Goal: Navigation & Orientation: Go to known website

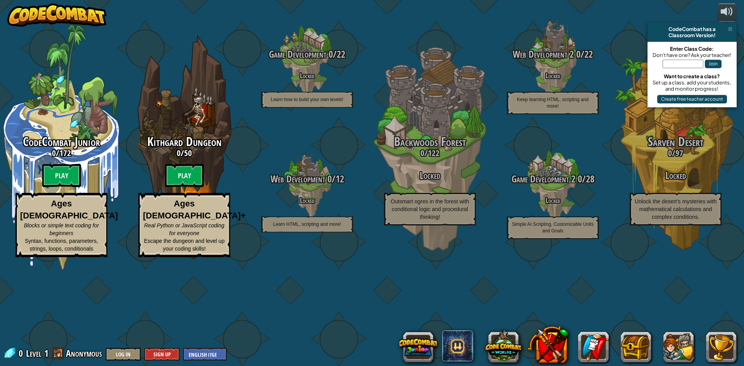
click at [37, 14] on img at bounding box center [56, 14] width 99 height 23
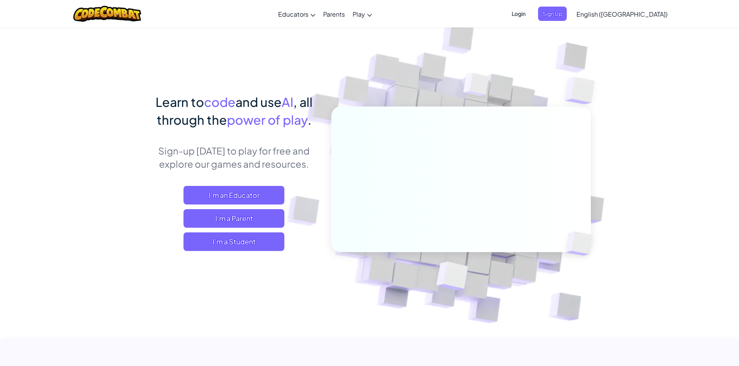
click at [530, 16] on span "Login" at bounding box center [518, 14] width 23 height 14
